Goal: Navigation & Orientation: Find specific page/section

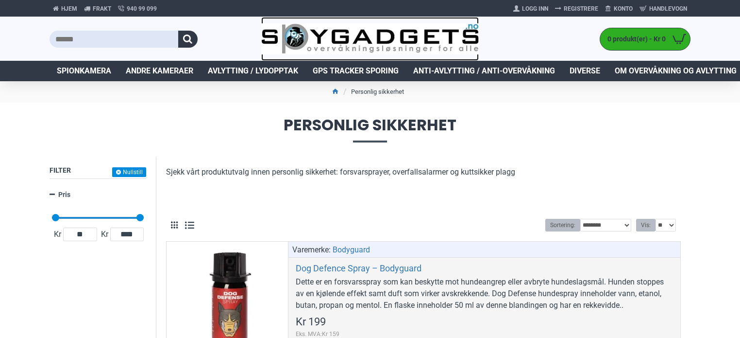
click at [350, 36] on img at bounding box center [370, 39] width 218 height 32
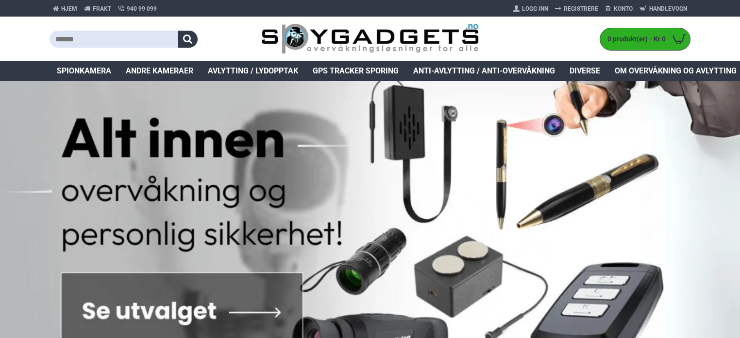
click at [86, 75] on span "Spionkamera" at bounding box center [84, 71] width 54 height 12
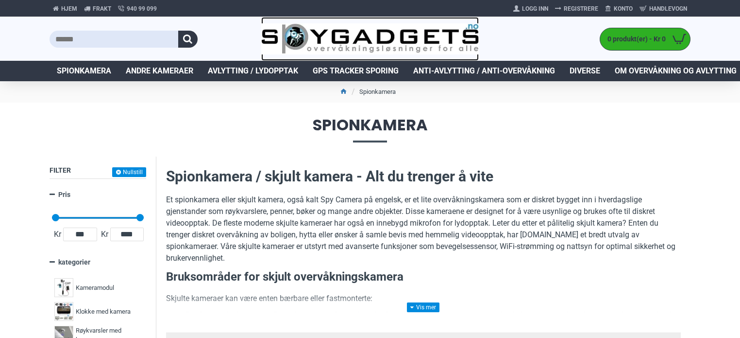
click at [344, 38] on img at bounding box center [370, 39] width 218 height 32
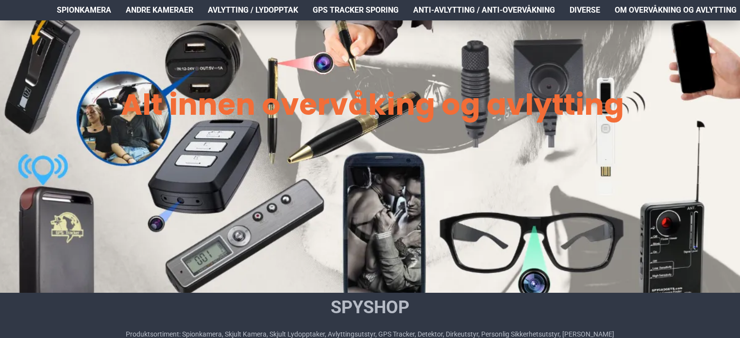
scroll to position [340, 0]
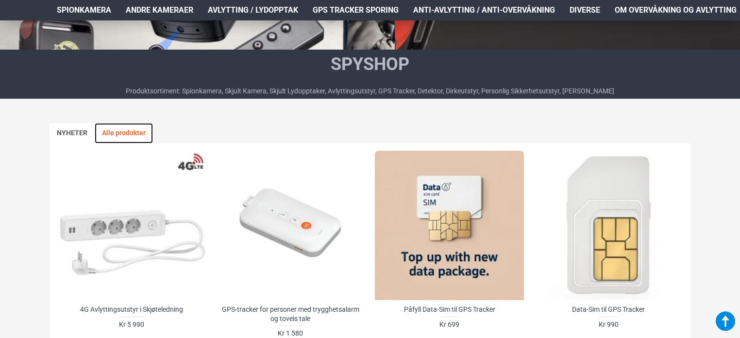
click at [118, 130] on link "Alle produkter" at bounding box center [124, 133] width 58 height 20
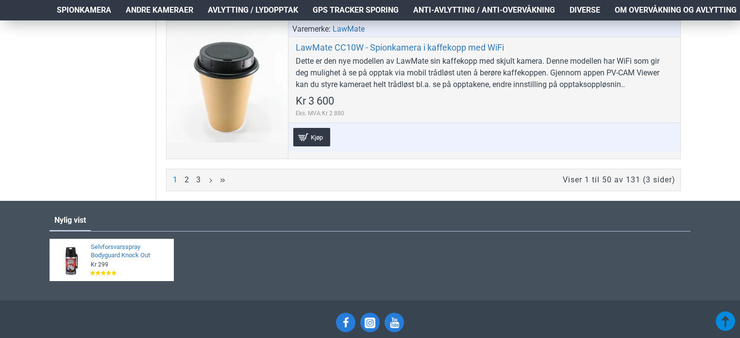
scroll to position [7187, 0]
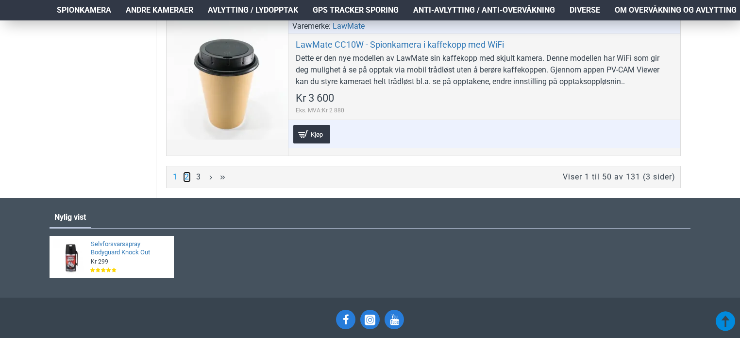
click at [186, 171] on link "2" at bounding box center [187, 176] width 8 height 11
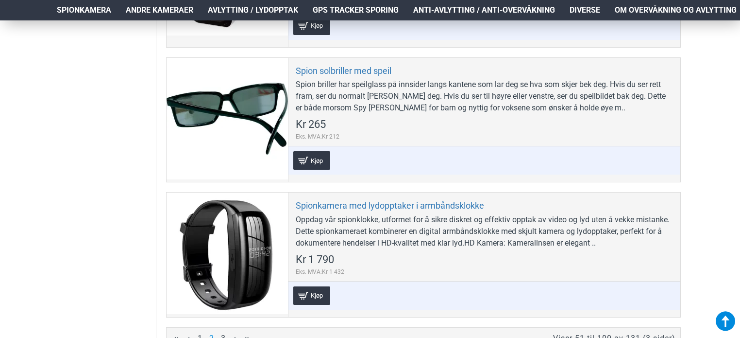
scroll to position [7139, 0]
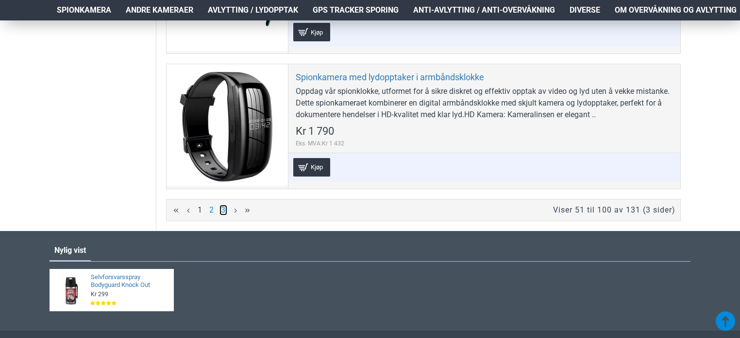
click at [221, 204] on link "3" at bounding box center [224, 209] width 8 height 11
